Goal: Task Accomplishment & Management: Use online tool/utility

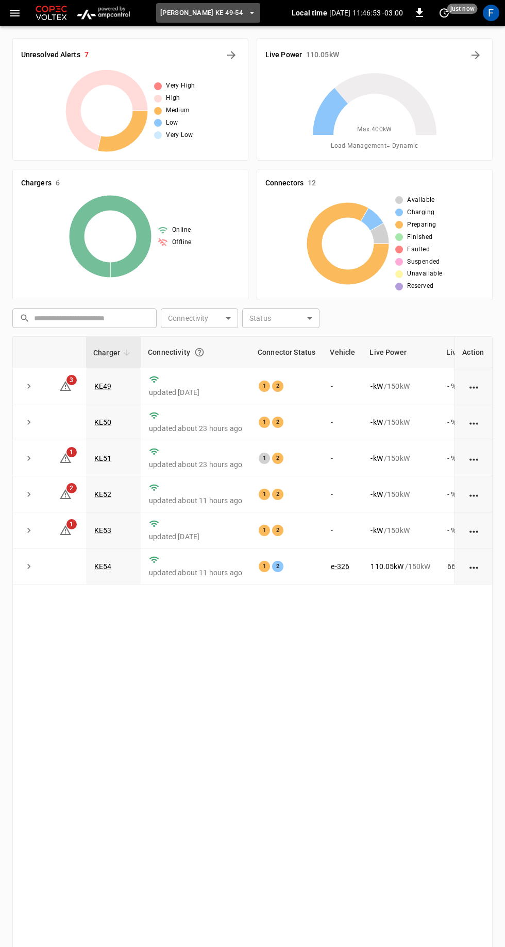
click at [221, 12] on span "[PERSON_NAME] KE 49-54" at bounding box center [201, 13] width 82 height 12
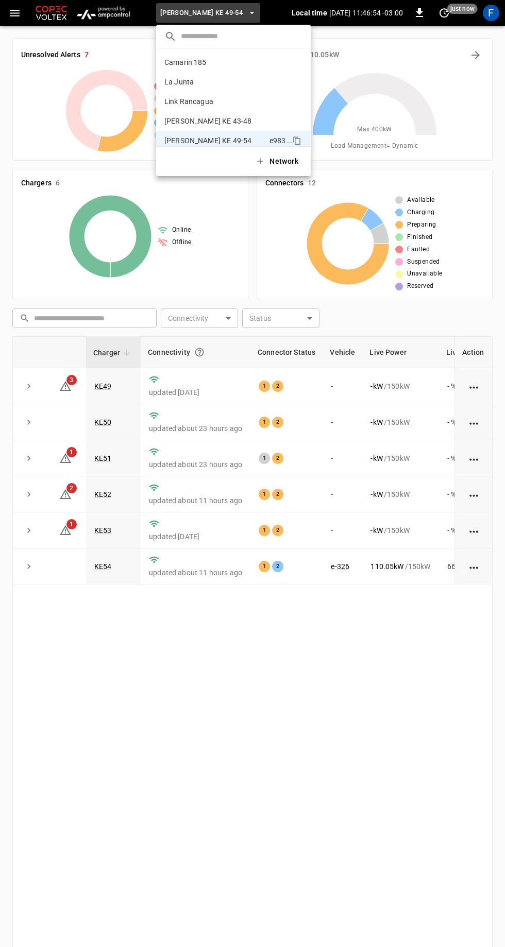
scroll to position [8, 0]
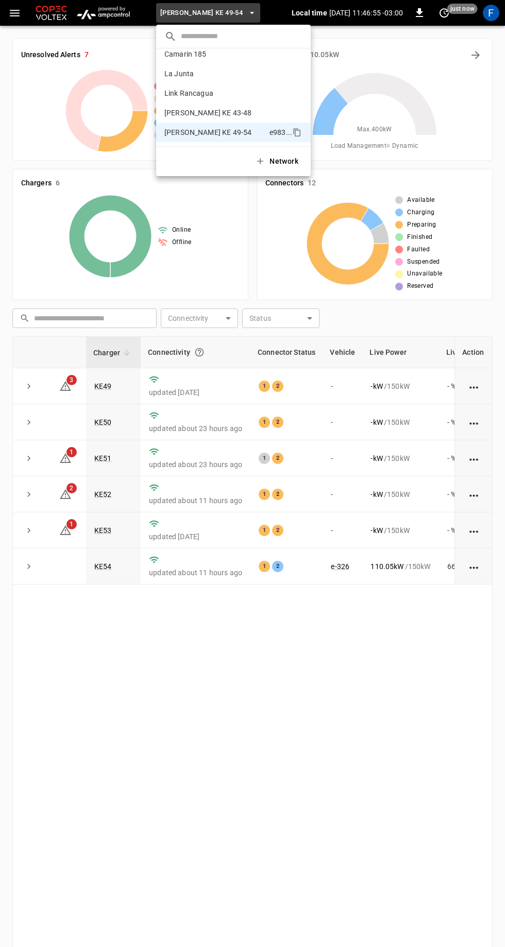
click at [219, 53] on p "Camarin 185" at bounding box center [214, 54] width 100 height 10
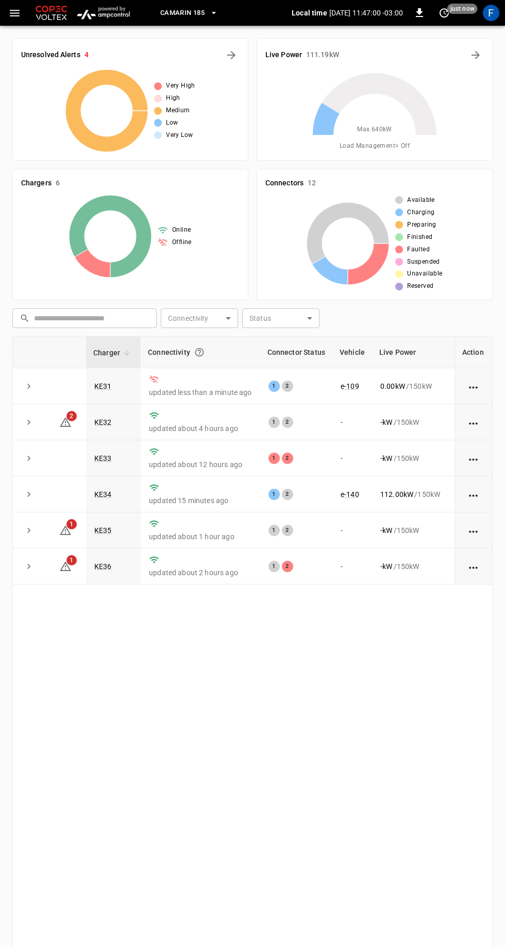
click at [106, 385] on link "KE31" at bounding box center [103, 386] width 18 height 8
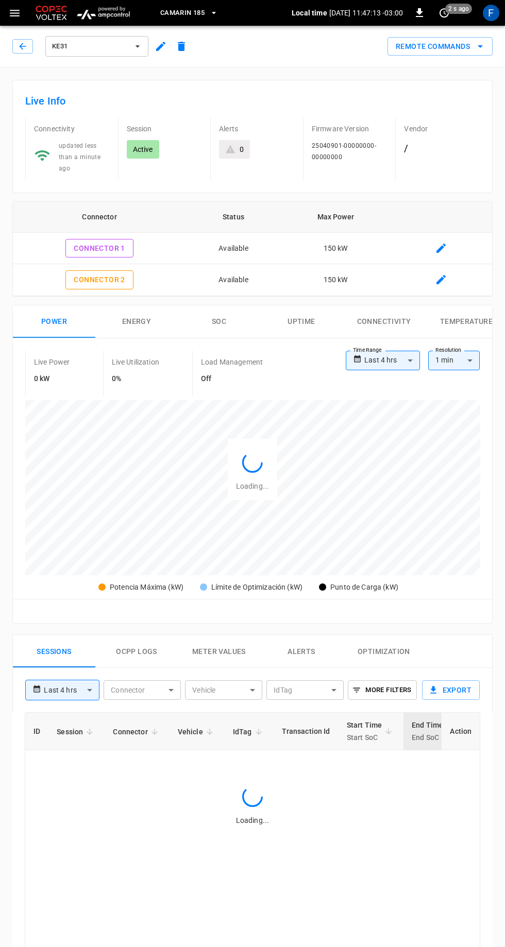
click at [160, 46] on icon "button" at bounding box center [160, 46] width 9 height 9
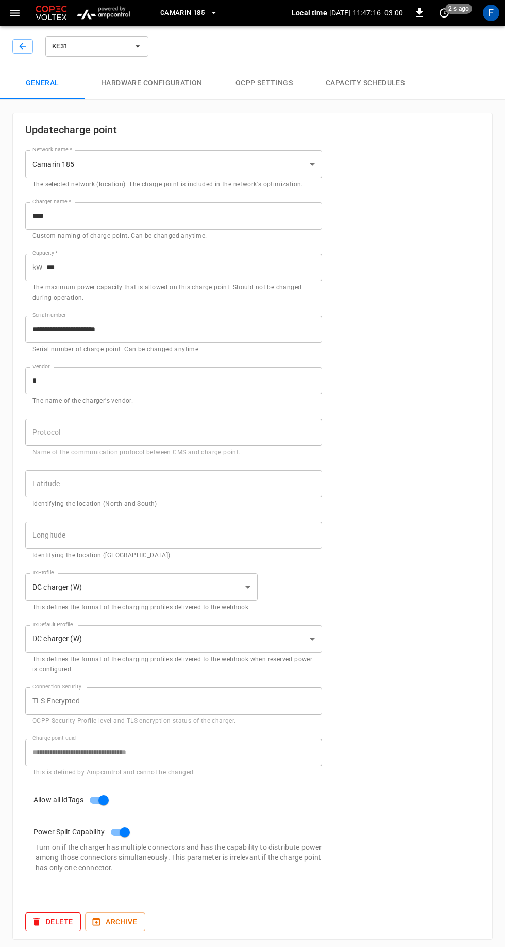
type input "**********"
click at [168, 80] on button "Hardware configuration" at bounding box center [151, 83] width 134 height 33
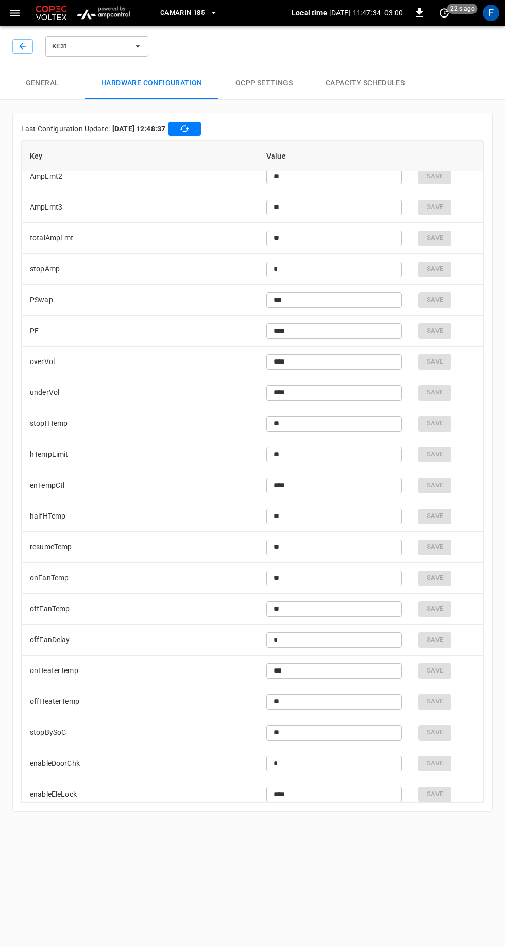
scroll to position [2270, 0]
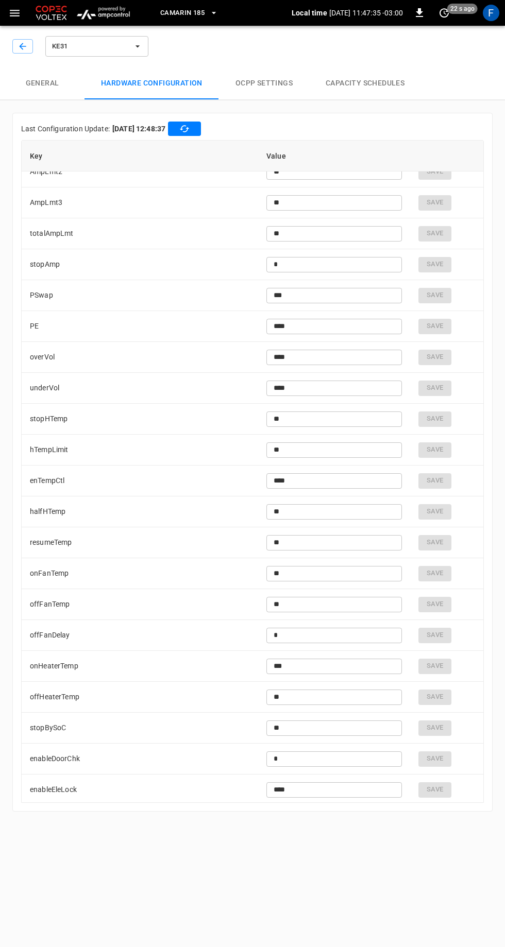
click at [334, 726] on input "**" at bounding box center [333, 727] width 135 height 19
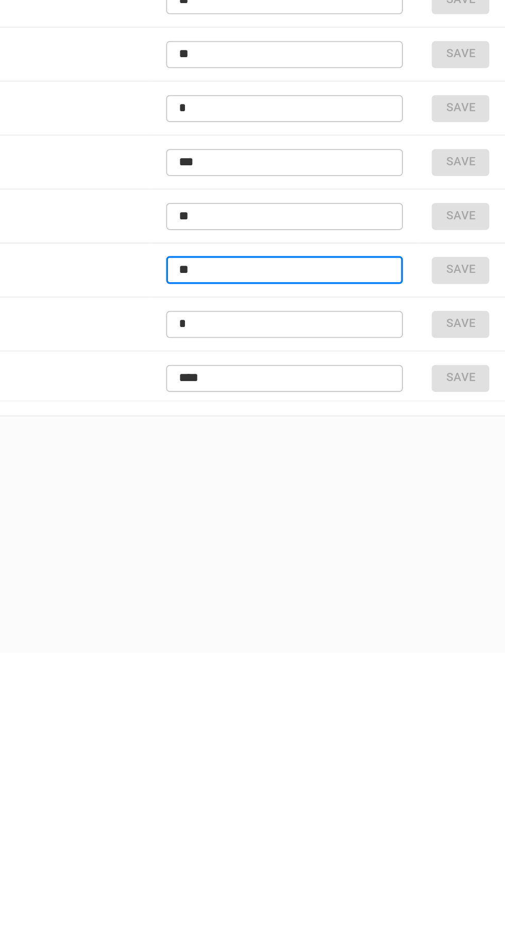
type input "*"
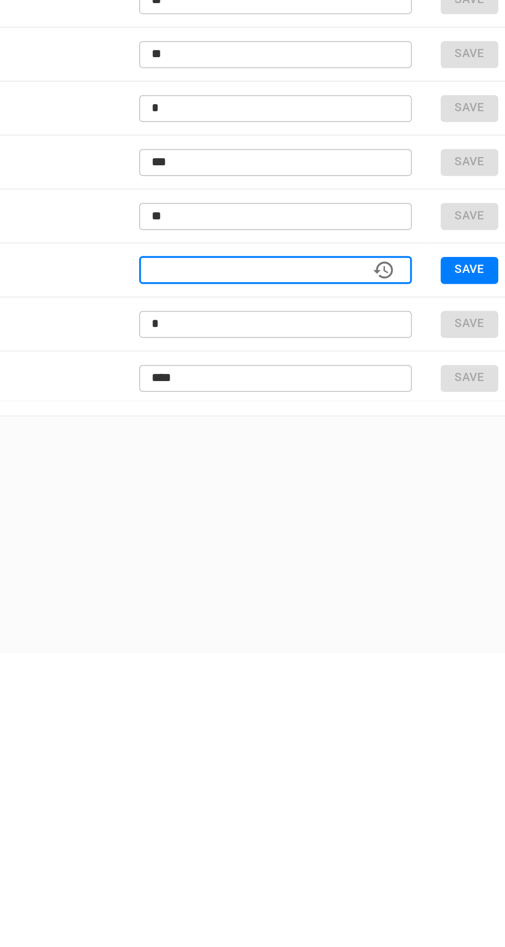
type input "*"
click at [439, 727] on button "Save" at bounding box center [439, 727] width 33 height 15
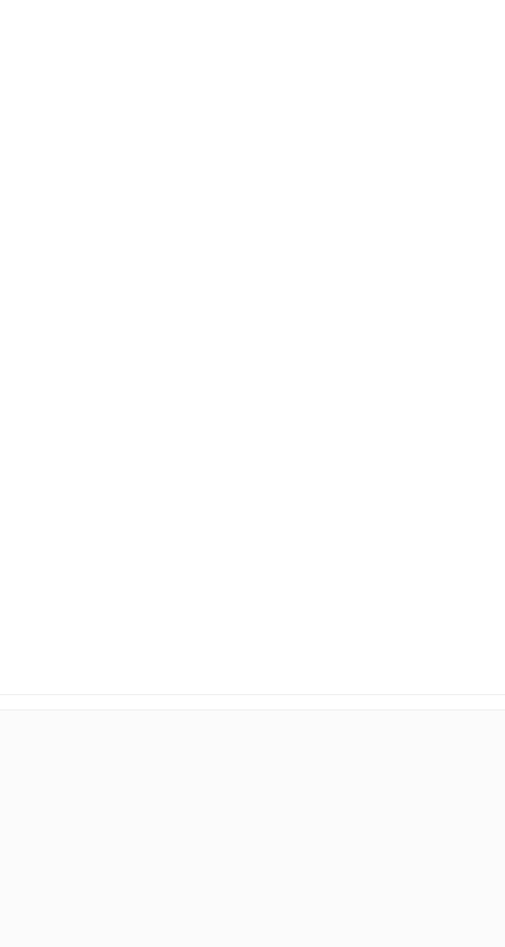
scroll to position [0, 0]
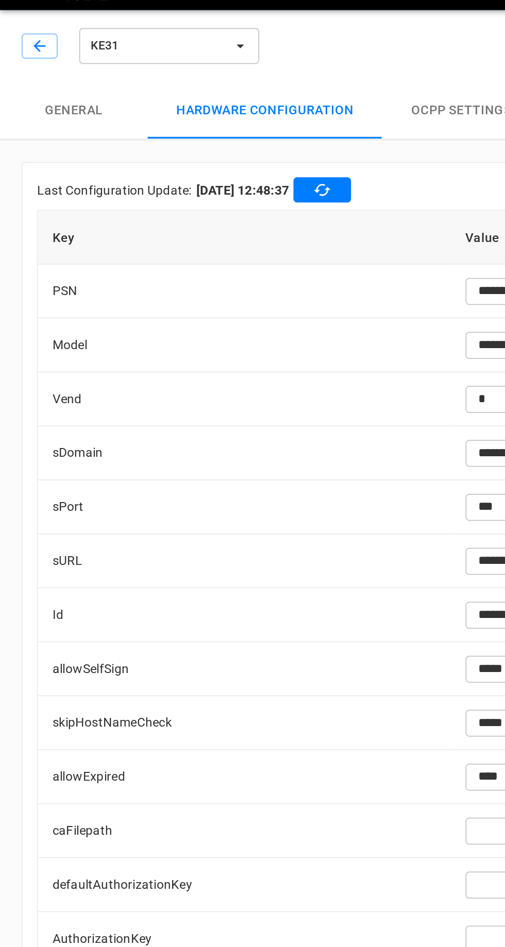
click at [23, 43] on icon "button" at bounding box center [22, 46] width 7 height 7
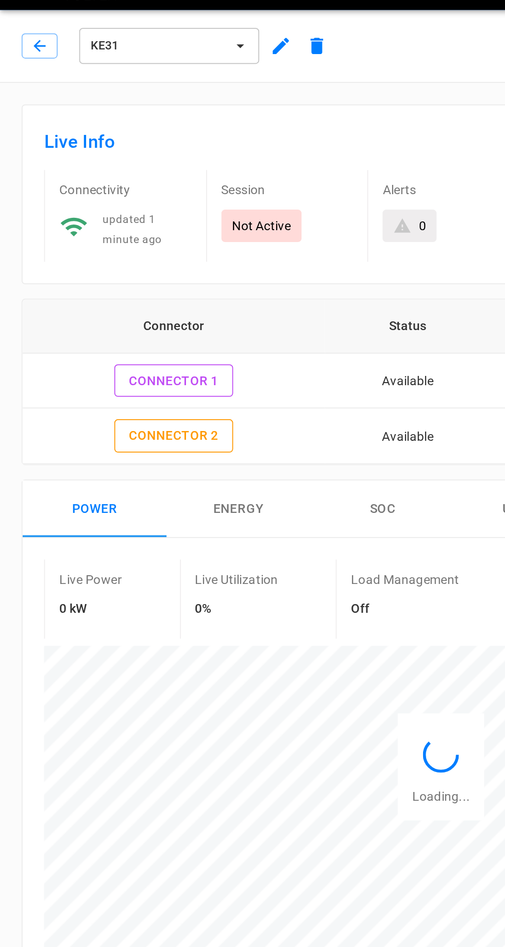
click at [455, 47] on button "Remote Commands" at bounding box center [439, 46] width 105 height 19
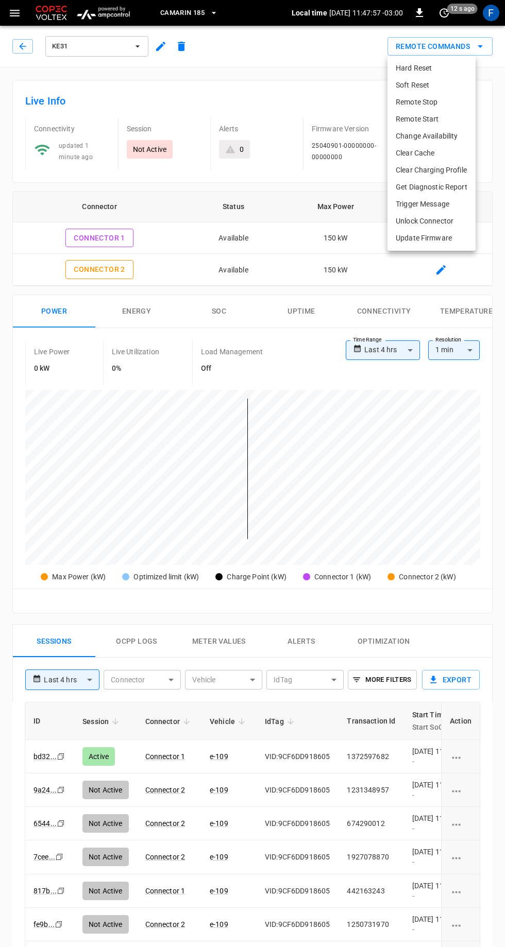
click at [433, 68] on li "Hard Reset" at bounding box center [431, 68] width 88 height 17
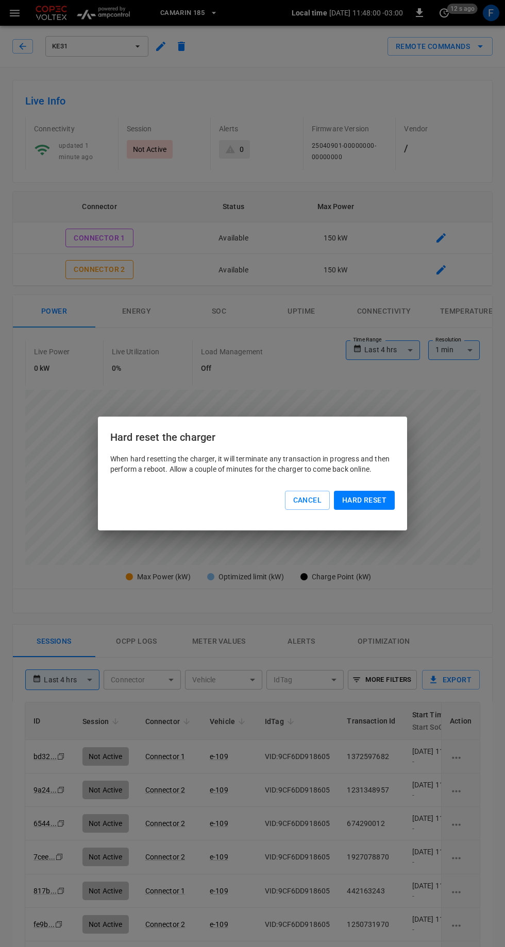
click at [322, 167] on div "Hard reset the charger When hard resetting the charger, it will terminate any t…" at bounding box center [252, 473] width 505 height 947
click at [319, 495] on button "Cancel" at bounding box center [307, 500] width 45 height 19
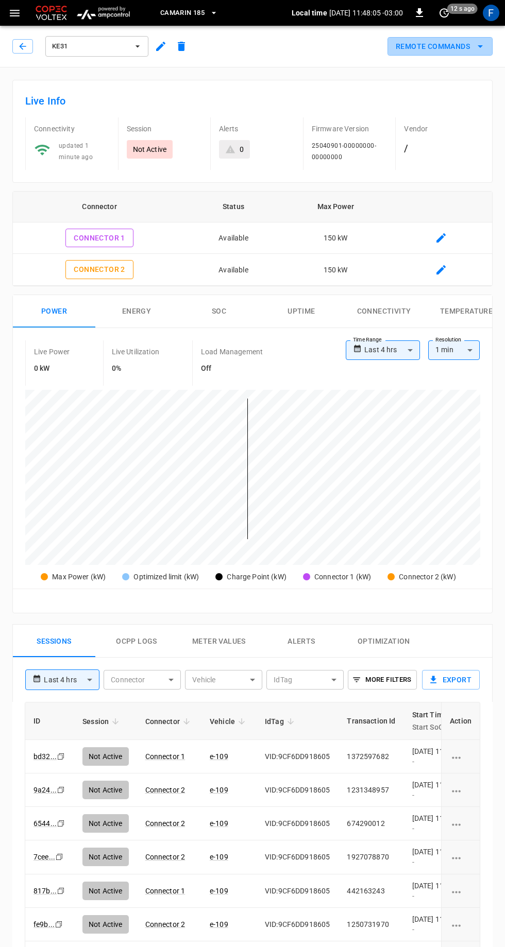
click at [466, 43] on button "Remote Commands" at bounding box center [439, 46] width 105 height 19
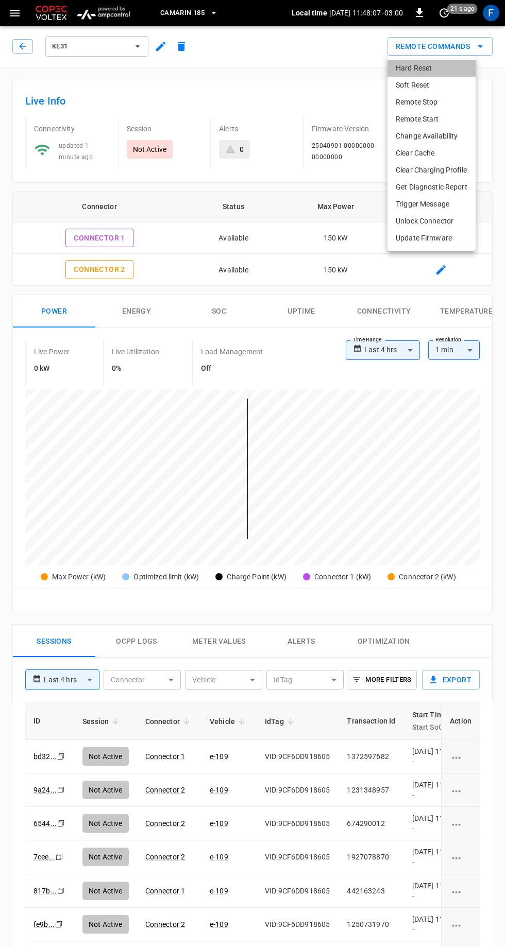
click at [428, 66] on li "Hard Reset" at bounding box center [431, 68] width 88 height 17
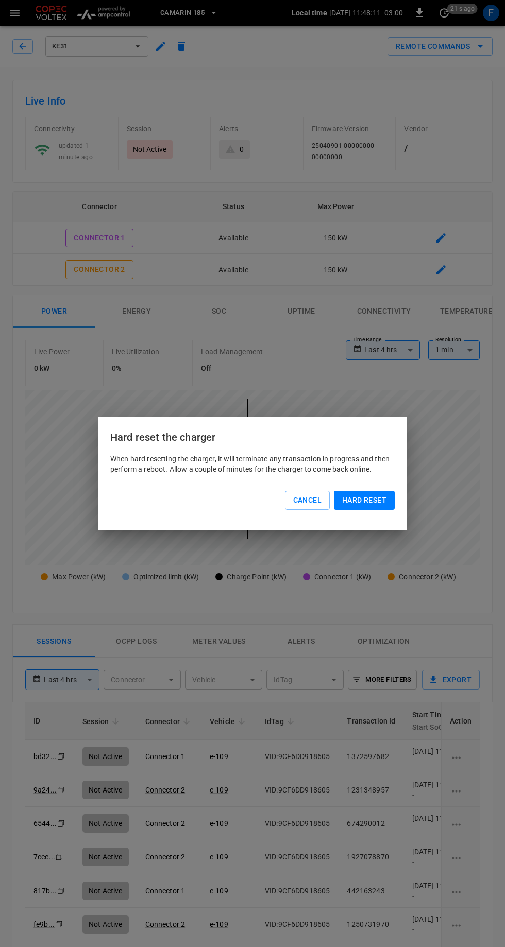
click at [375, 502] on button "Hard reset" at bounding box center [364, 500] width 61 height 19
